Goal: Transaction & Acquisition: Purchase product/service

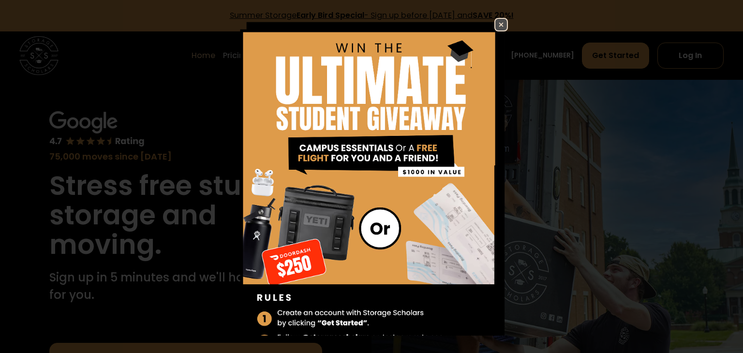
click at [501, 23] on img at bounding box center [501, 25] width 12 height 12
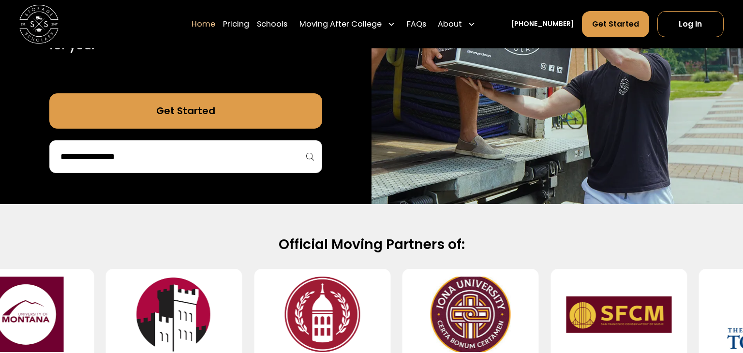
scroll to position [257, 0]
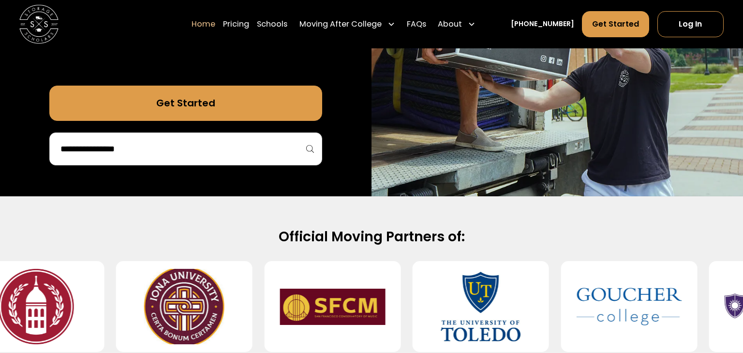
click at [255, 146] on input "search" at bounding box center [185, 149] width 253 height 16
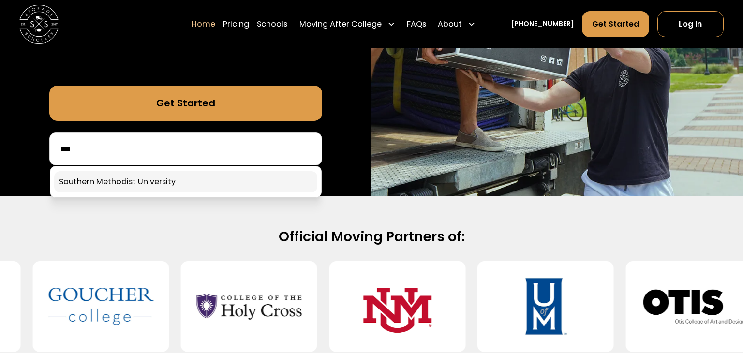
type input "***"
click at [233, 186] on link at bounding box center [186, 181] width 264 height 21
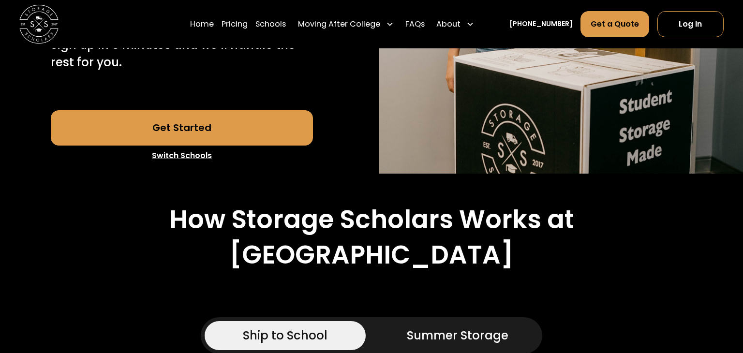
scroll to position [279, 0]
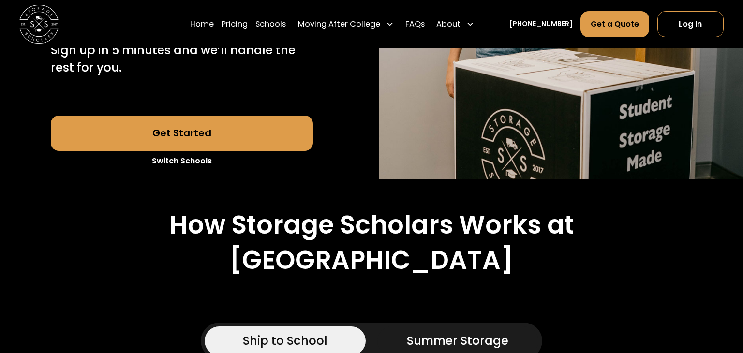
click at [223, 151] on link "Get Started" at bounding box center [182, 133] width 262 height 35
